Goal: Task Accomplishment & Management: Use online tool/utility

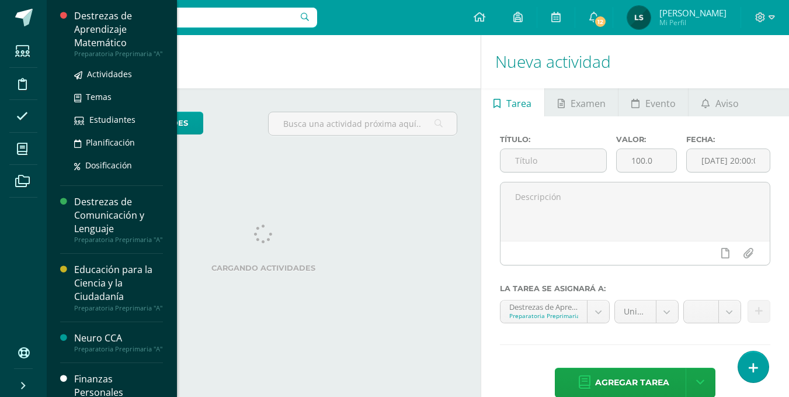
click at [91, 31] on div "Destrezas de Aprendizaje Matemático" at bounding box center [118, 29] width 89 height 40
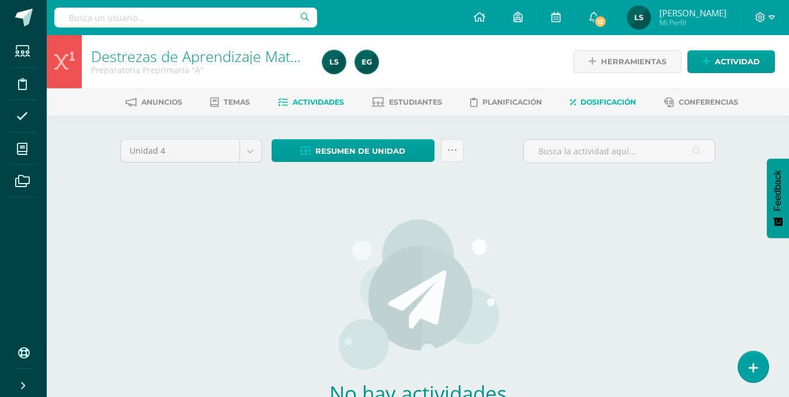
click at [610, 101] on span "Dosificación" at bounding box center [608, 102] width 55 height 9
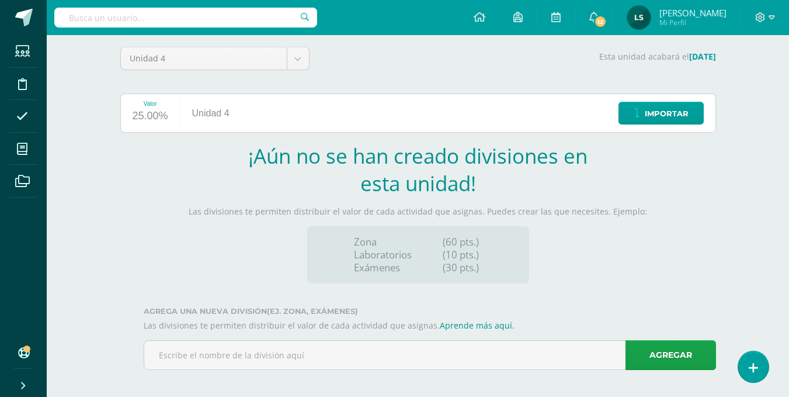
scroll to position [98, 0]
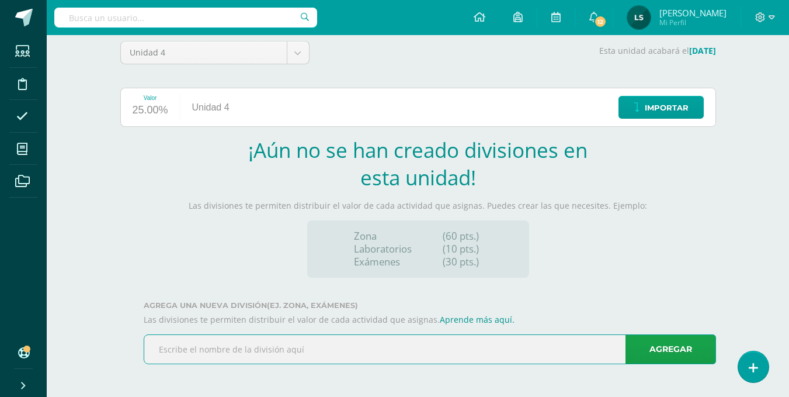
click at [154, 351] on input "text" at bounding box center [429, 349] width 571 height 29
paste input "Se percata de la relación temporal del día y la no"
type input "Se percata de la relación temporal del día y la no"
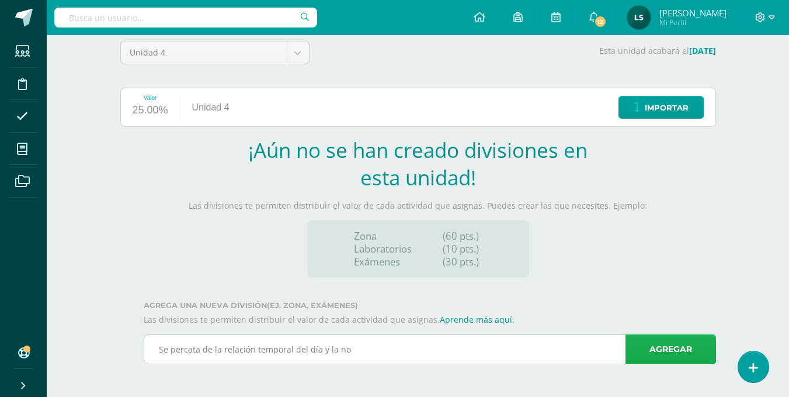
click at [638, 342] on link "Agregar" at bounding box center [671, 349] width 91 height 30
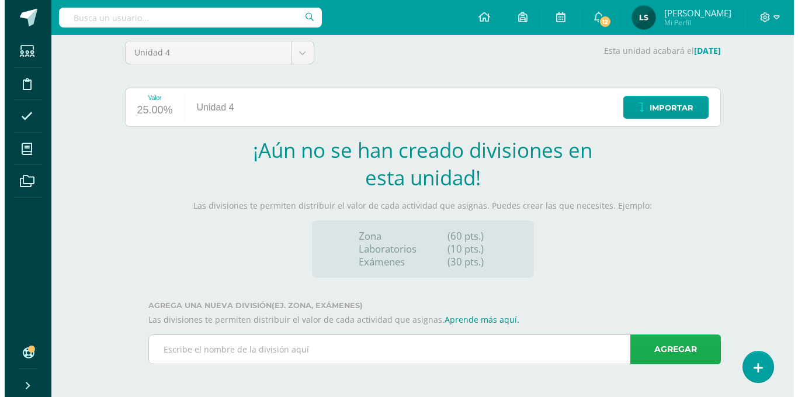
scroll to position [0, 0]
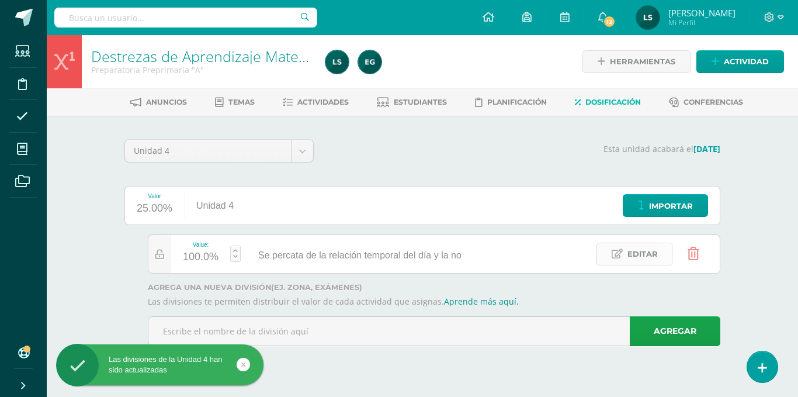
click at [641, 251] on span "Editar" at bounding box center [642, 254] width 30 height 22
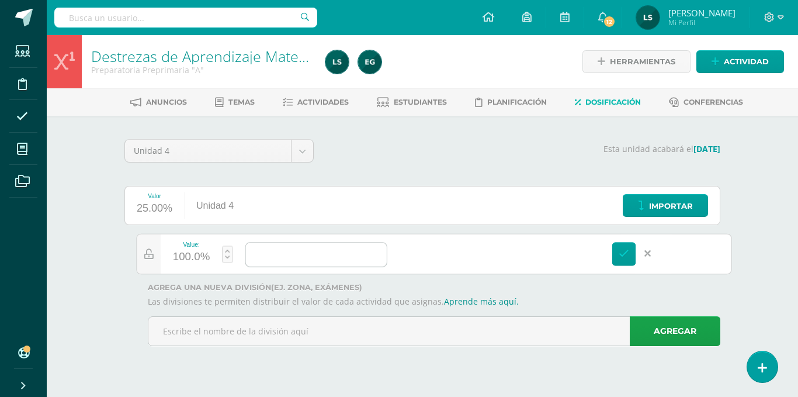
paste input "Se percata de la relación temporal del día y la noche."
type input "Se percata de la relación temporal del día y la noche."
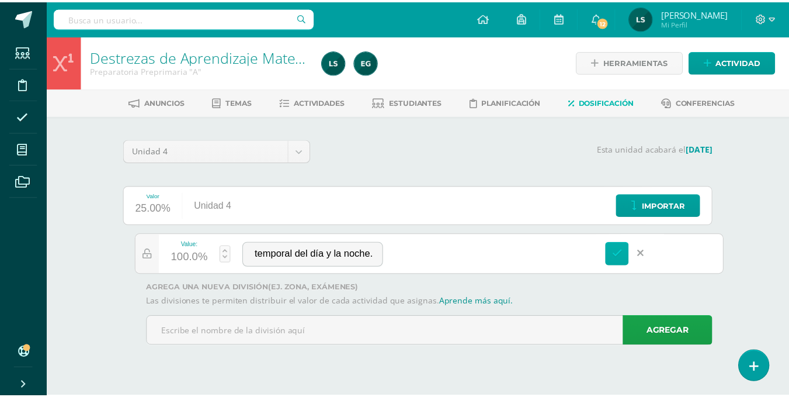
scroll to position [0, 0]
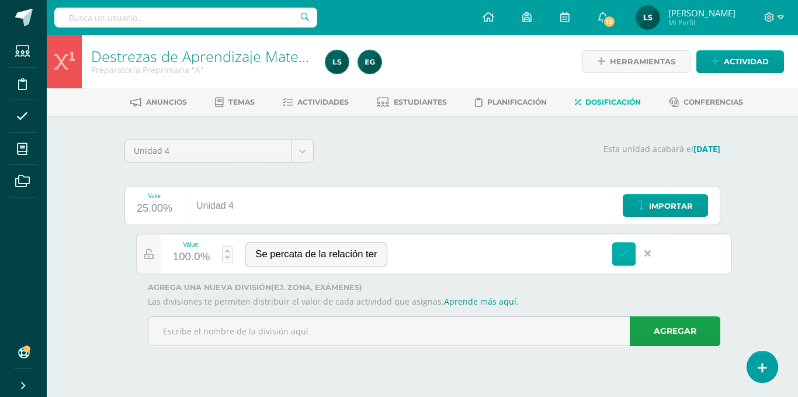
click at [624, 259] on icon at bounding box center [624, 253] width 11 height 11
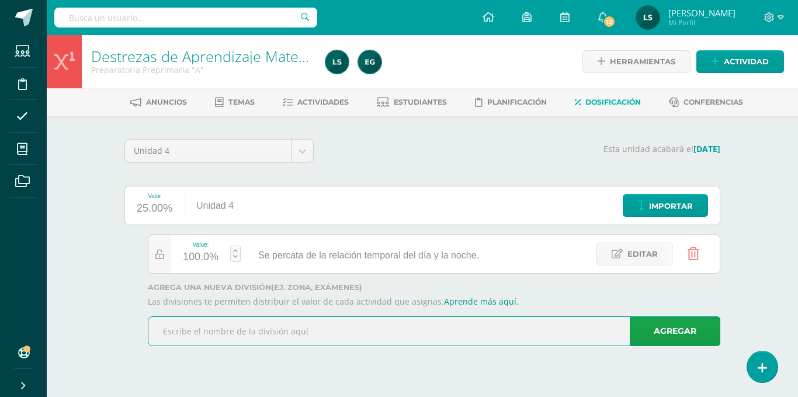
click at [181, 334] on input "text" at bounding box center [433, 331] width 571 height 29
paste input "Observa relaciones temporales en cuanto a la durac"
type input "Observa relaciones temporales en cuanto a la durac"
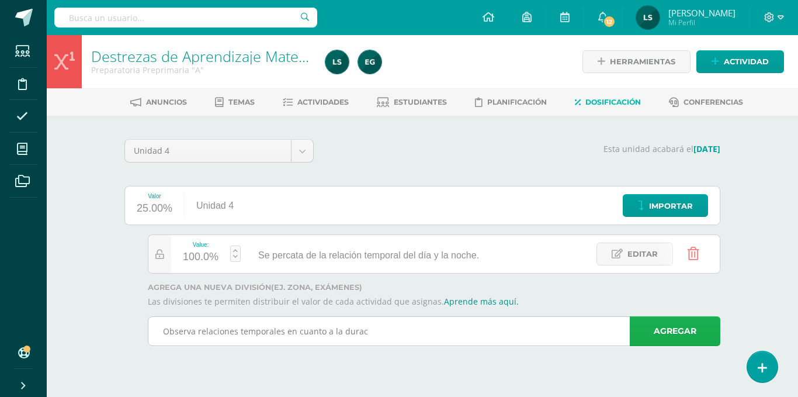
click at [658, 334] on link "Agregar" at bounding box center [675, 331] width 91 height 30
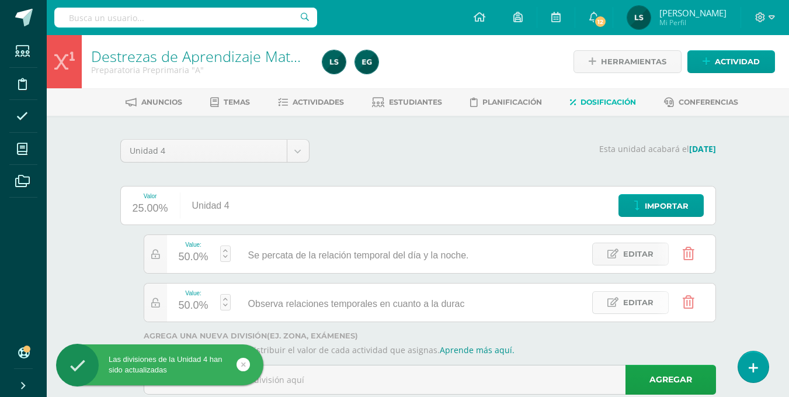
click at [634, 307] on span "Editar" at bounding box center [638, 303] width 30 height 22
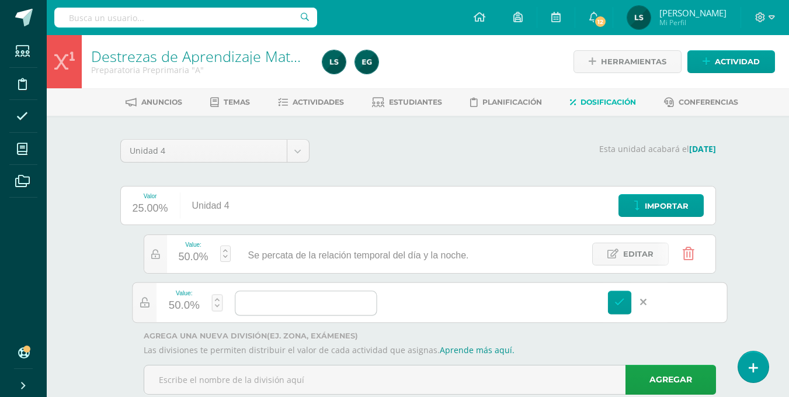
paste input "Observa relaciones temporales en cuanto a la duración de los eventos cotidianos."
type input "Observa relaciones temporales en cuanto a la duración de los eventos cotidianos."
click at [622, 308] on link at bounding box center [620, 302] width 24 height 24
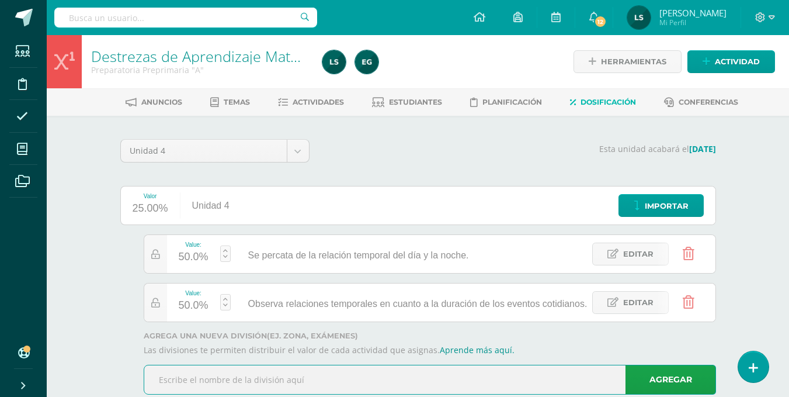
click at [198, 381] on input "text" at bounding box center [429, 379] width 571 height 29
paste input "Resuelve situaciones cotidianas del entorno, por m"
type input "Resuelve situaciones cotidianas del entorno, por m"
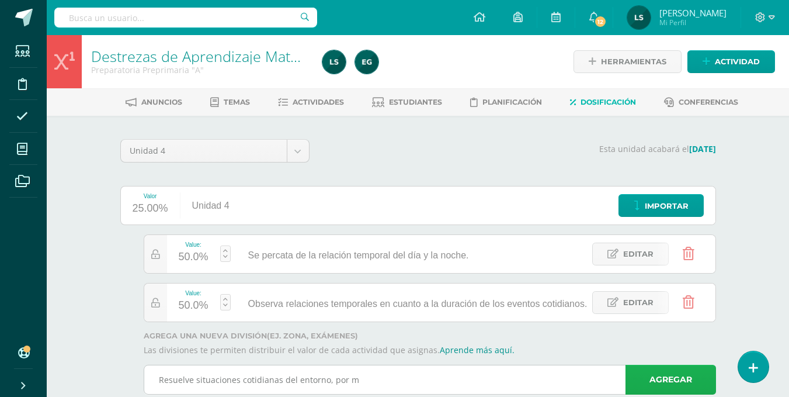
click at [669, 385] on link "Agregar" at bounding box center [671, 380] width 91 height 30
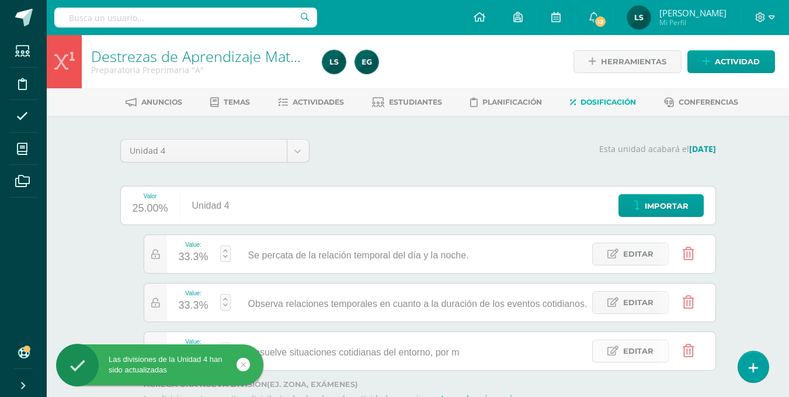
click at [636, 353] on span "Editar" at bounding box center [638, 351] width 30 height 22
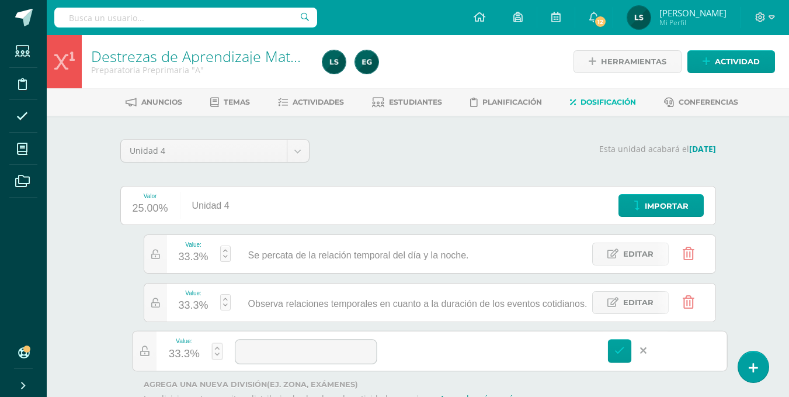
drag, startPoint x: 267, startPoint y: 349, endPoint x: 498, endPoint y: 347, distance: 231.3
click at [498, 347] on div "Value: 33.3% Resuelve situaciones cotidianas del entorno, por m Editar" at bounding box center [429, 350] width 595 height 41
click at [246, 348] on input at bounding box center [305, 351] width 141 height 24
paste input "Resuelve situaciones cotidianas del entorno, por medio del pensamiento numérico."
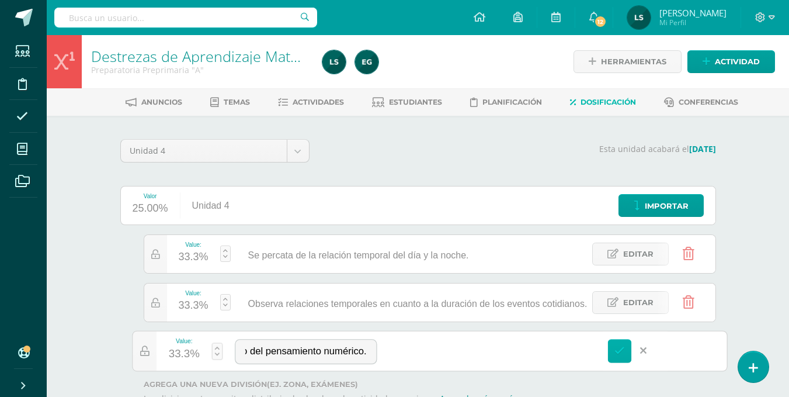
type input "Resuelve situaciones cotidianas del entorno, por medio del pensamiento numérico."
click at [623, 351] on icon at bounding box center [620, 350] width 11 height 11
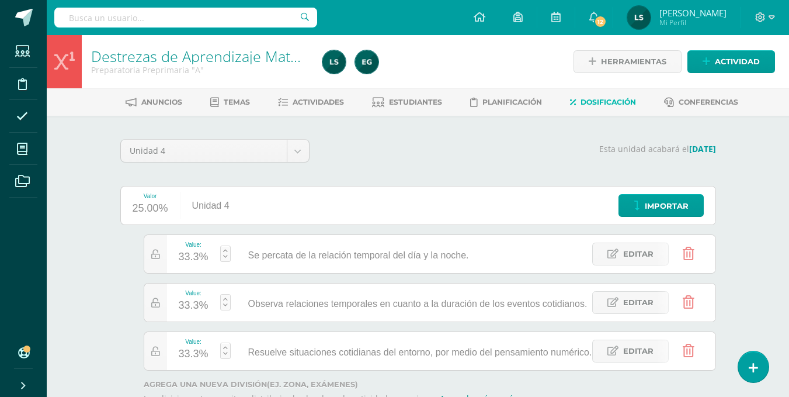
scroll to position [79, 0]
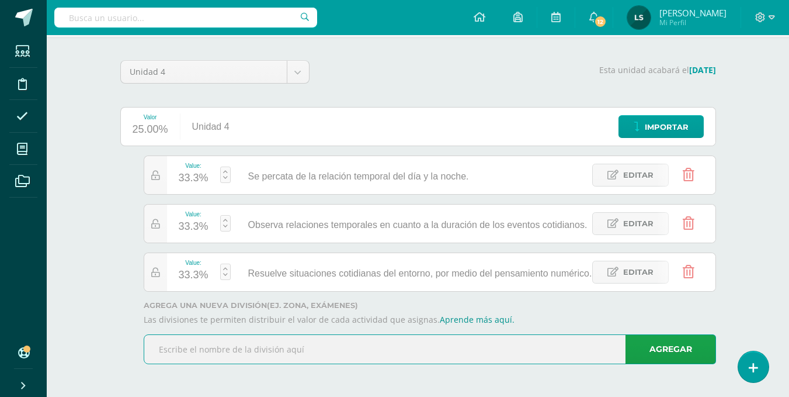
click at [172, 347] on input "text" at bounding box center [429, 349] width 571 height 29
paste input "Clasifica objetos o imágenes sobre la base de dos"
type input "Clasifica objetos o imágenes sobre la base de dos"
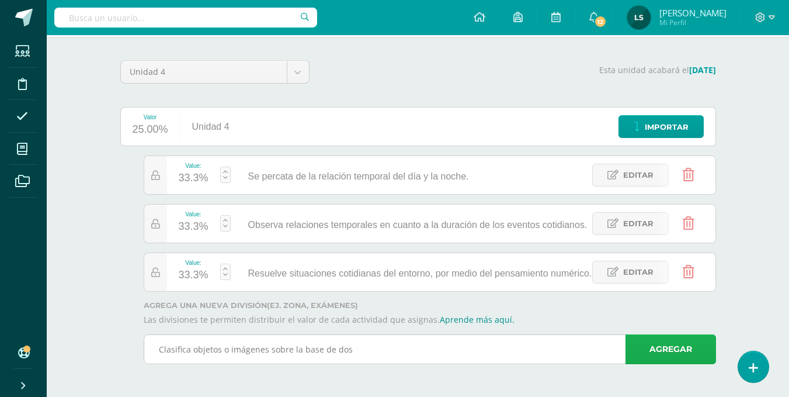
click at [658, 351] on link "Agregar" at bounding box center [671, 349] width 91 height 30
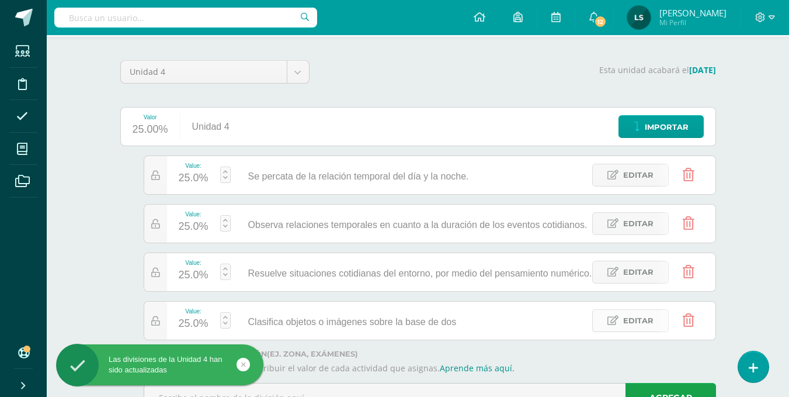
click at [649, 324] on span "Editar" at bounding box center [638, 321] width 30 height 22
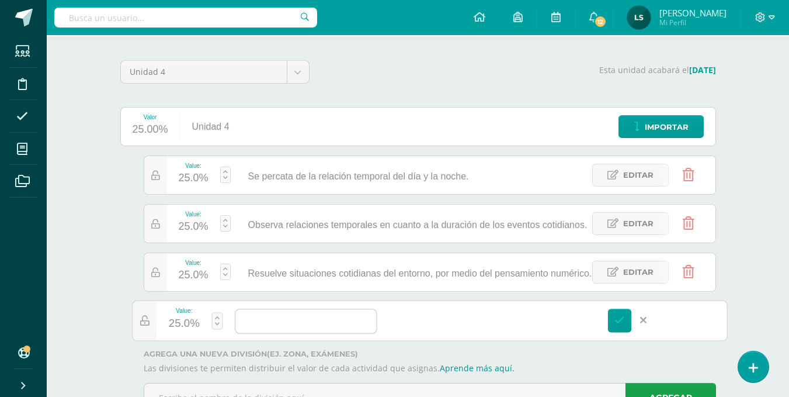
paste input "Clasifica objetos o imágenes sobre la base de dos o más propiedades."
type input "Clasifica objetos o imágenes sobre la base de dos o más propiedades."
click at [622, 321] on icon at bounding box center [620, 320] width 11 height 11
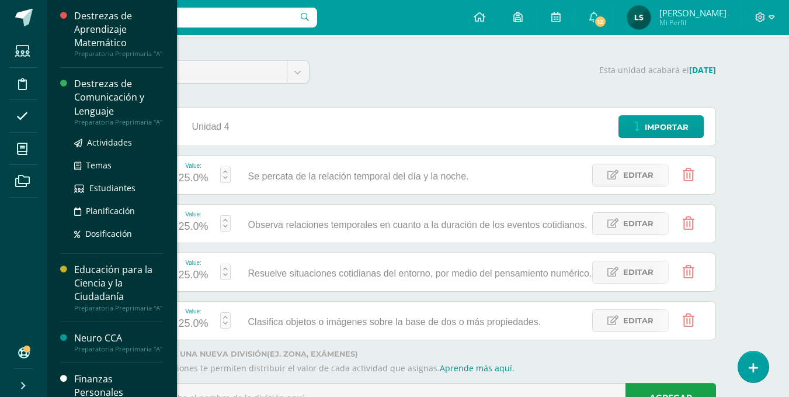
click at [86, 117] on div "Destrezas de Comunicación y Lenguaje" at bounding box center [118, 97] width 89 height 40
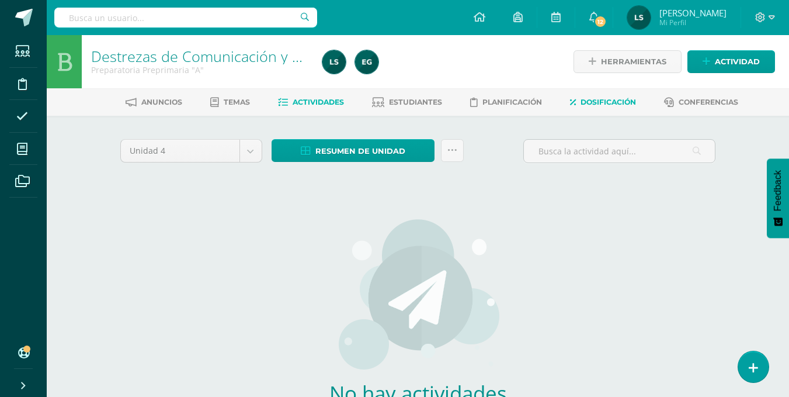
click at [617, 105] on span "Dosificación" at bounding box center [608, 102] width 55 height 9
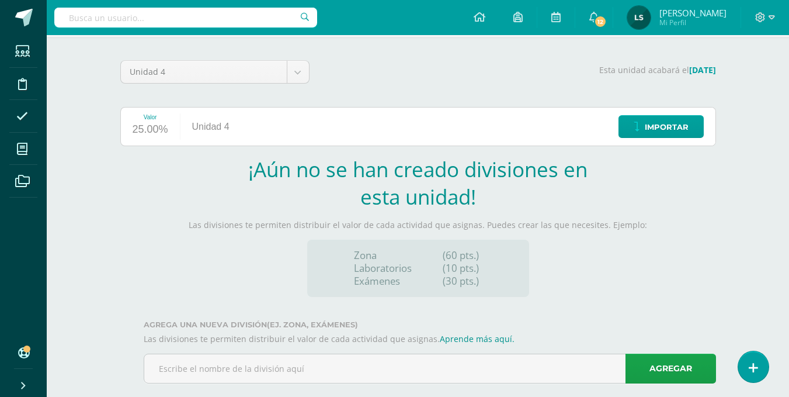
scroll to position [81, 0]
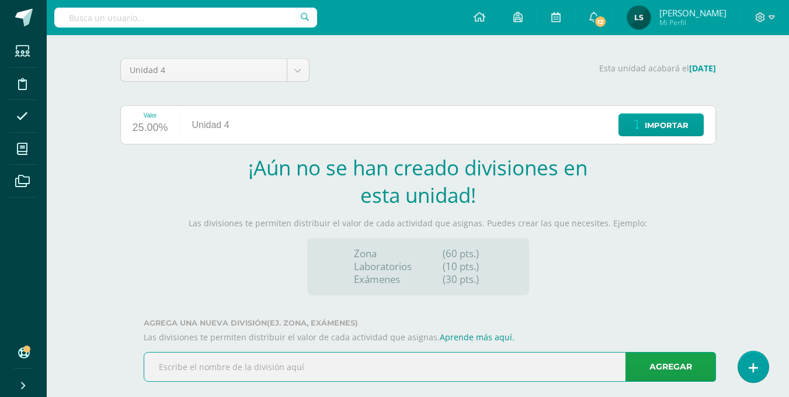
click at [175, 367] on input "text" at bounding box center [429, 366] width 571 height 29
paste input "Lee y escribe."
type input "Lee y escribe."
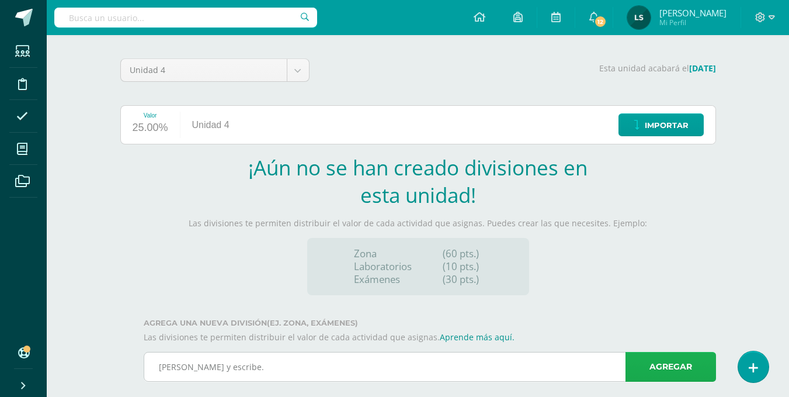
click at [639, 366] on link "Agregar" at bounding box center [671, 367] width 91 height 30
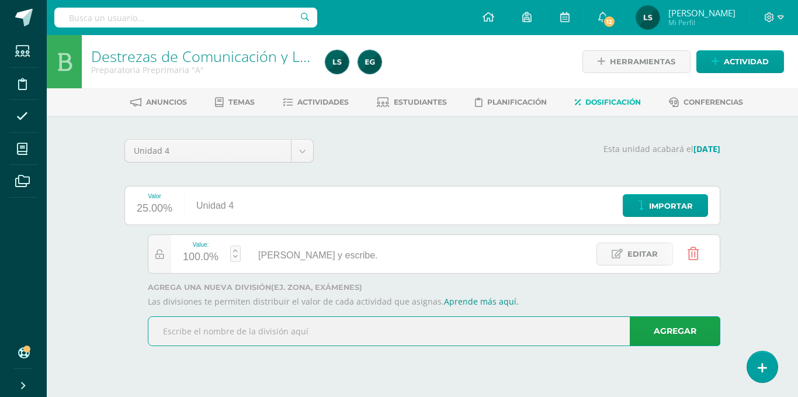
click at [201, 329] on input "text" at bounding box center [433, 331] width 571 height 29
paste input "Asocia sonido y grafema."
type input "Asocia sonido y grafema."
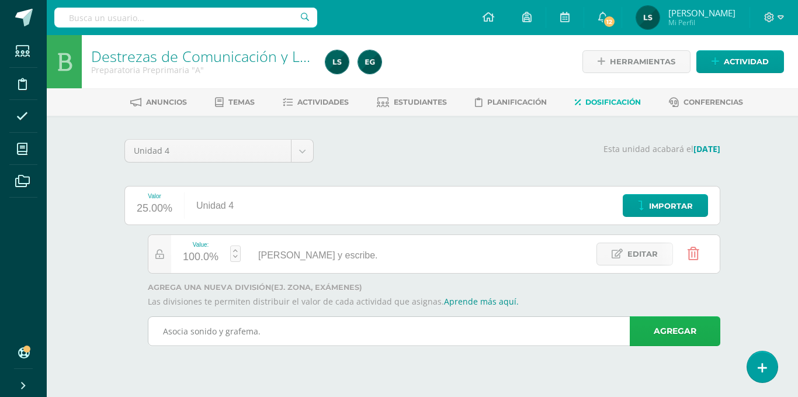
click at [648, 334] on link "Agregar" at bounding box center [675, 331] width 91 height 30
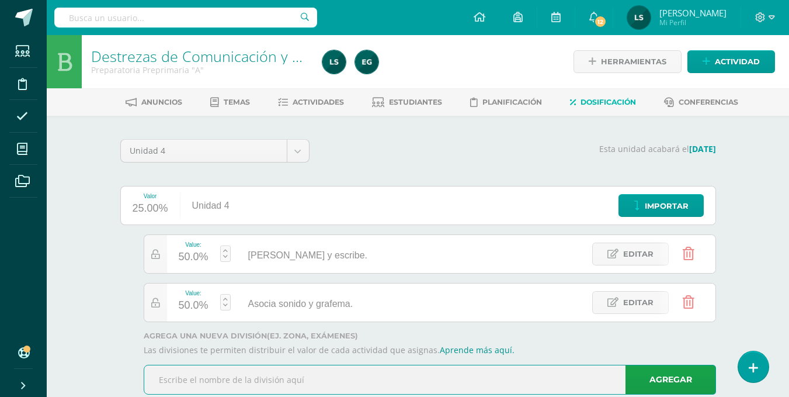
click at [160, 386] on input "text" at bounding box center [429, 379] width 571 height 29
paste input "Identifica letras en palabras conocidas."
type input "Identifica letras en palabras conocidas."
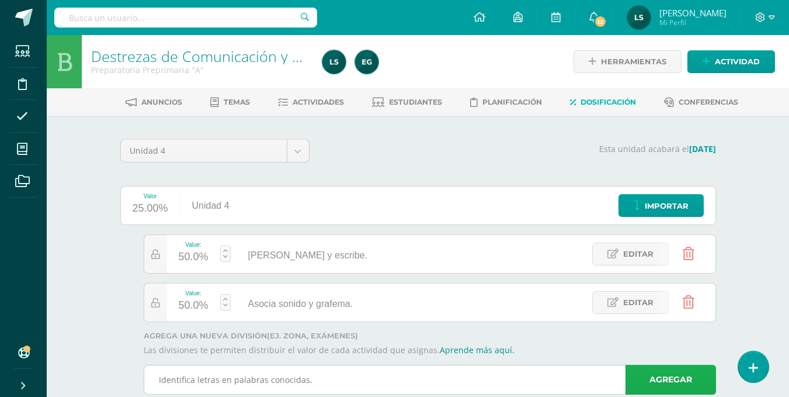
click at [653, 388] on link "Agregar" at bounding box center [671, 380] width 91 height 30
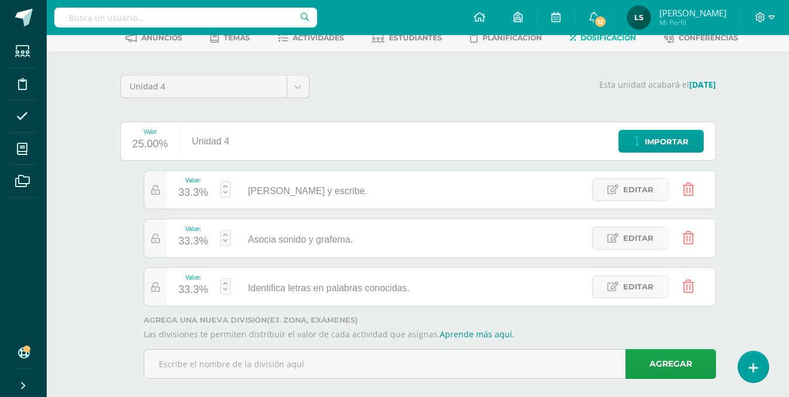
scroll to position [79, 0]
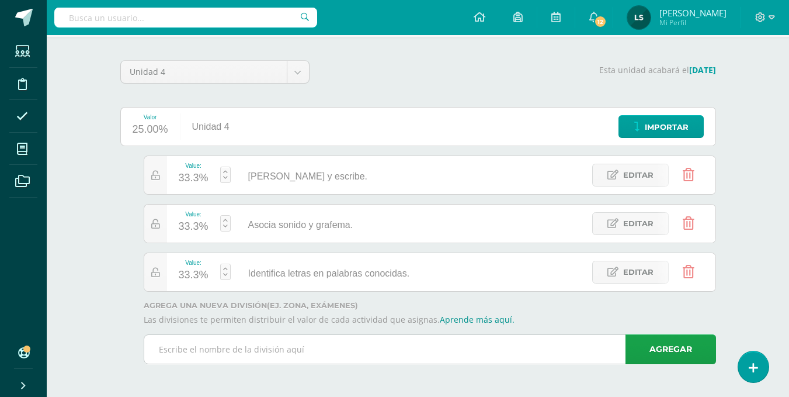
click at [157, 349] on input "text" at bounding box center [429, 349] width 571 height 29
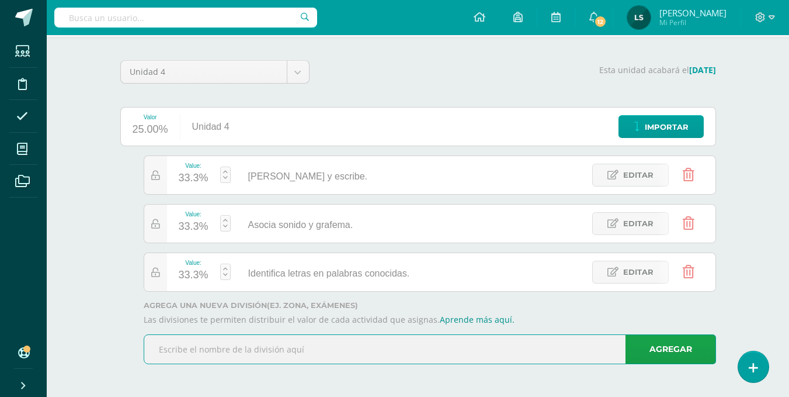
paste input "Imita la lectura de un libro: Izquierda a derecha"
type input "Imita la lectura de un libro: Izquierda a derecha"
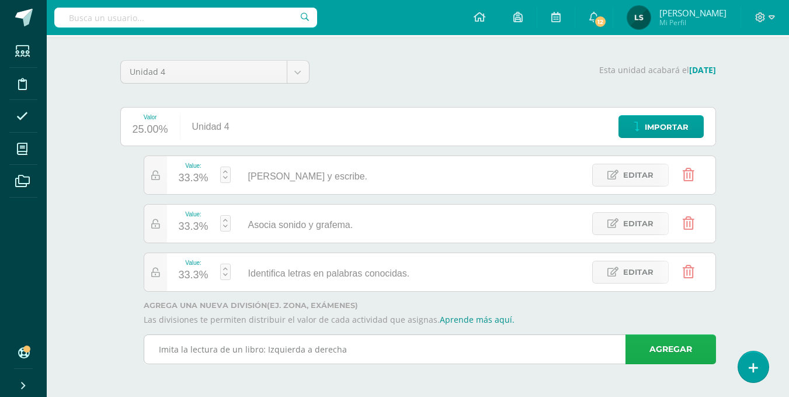
click at [648, 345] on link "Agregar" at bounding box center [671, 349] width 91 height 30
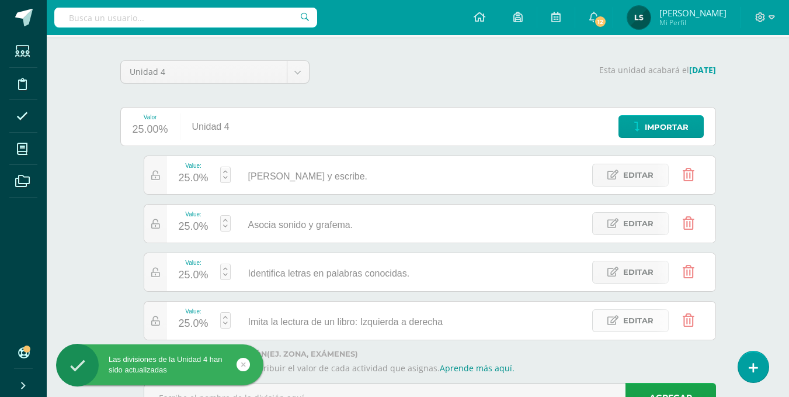
click at [634, 322] on span "Editar" at bounding box center [638, 321] width 30 height 22
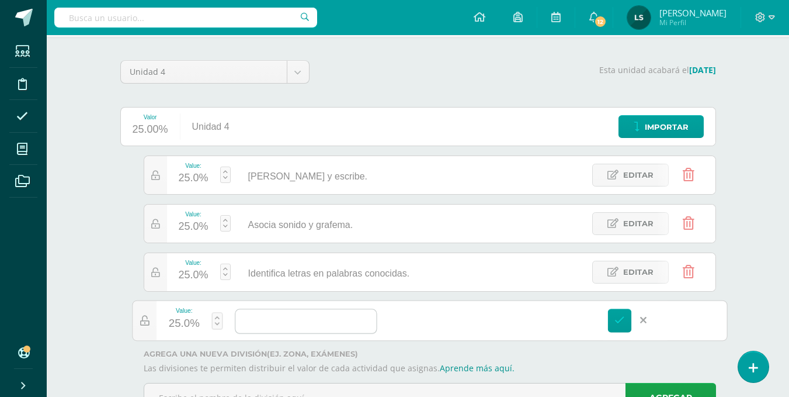
paste input "Imita la lectura de un libro: Izquierda a derecha y de abajo hacia arriba."
type input "Imita la lectura de un libro: Izquierda a derecha y de abajo hacia arriba."
click at [618, 325] on icon at bounding box center [620, 320] width 11 height 11
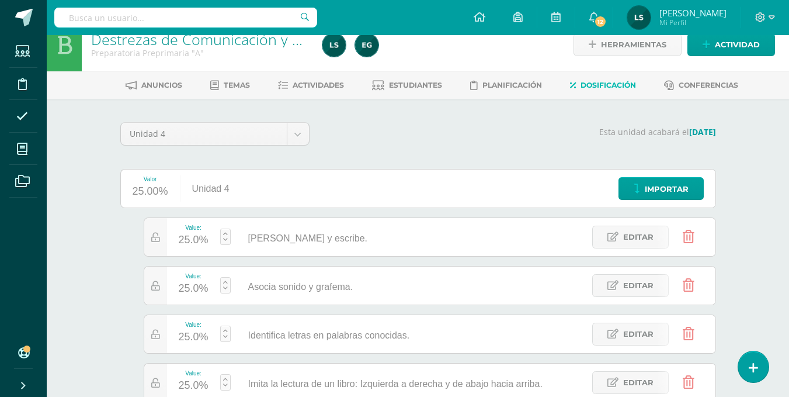
scroll to position [15, 0]
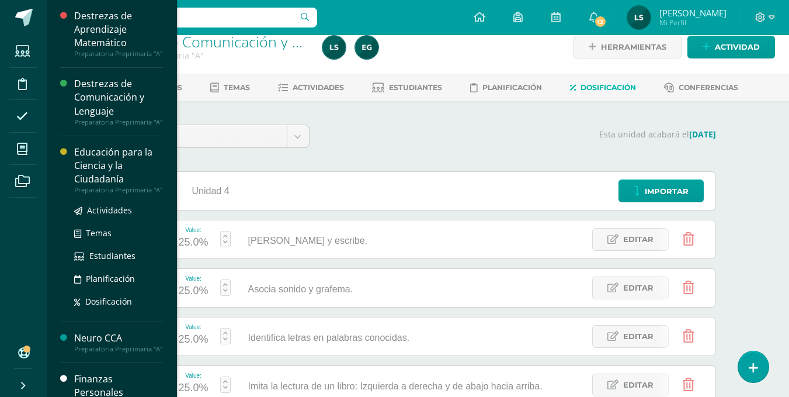
click at [106, 176] on div "Educación para la Ciencia y la Ciudadanía" at bounding box center [118, 165] width 89 height 40
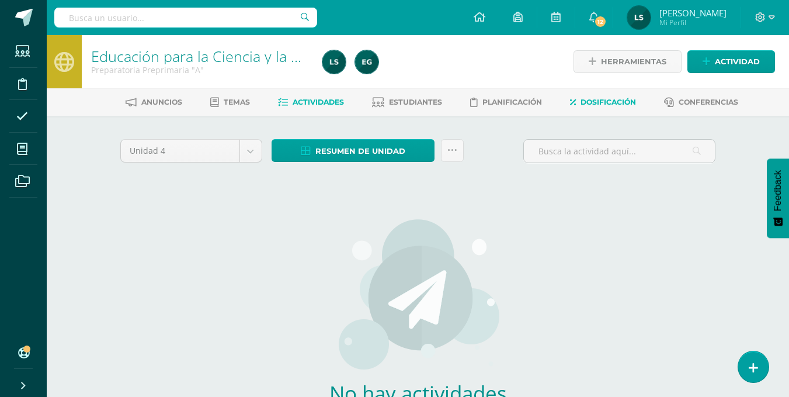
click at [615, 100] on span "Dosificación" at bounding box center [608, 102] width 55 height 9
